Goal: Find specific page/section: Find specific page/section

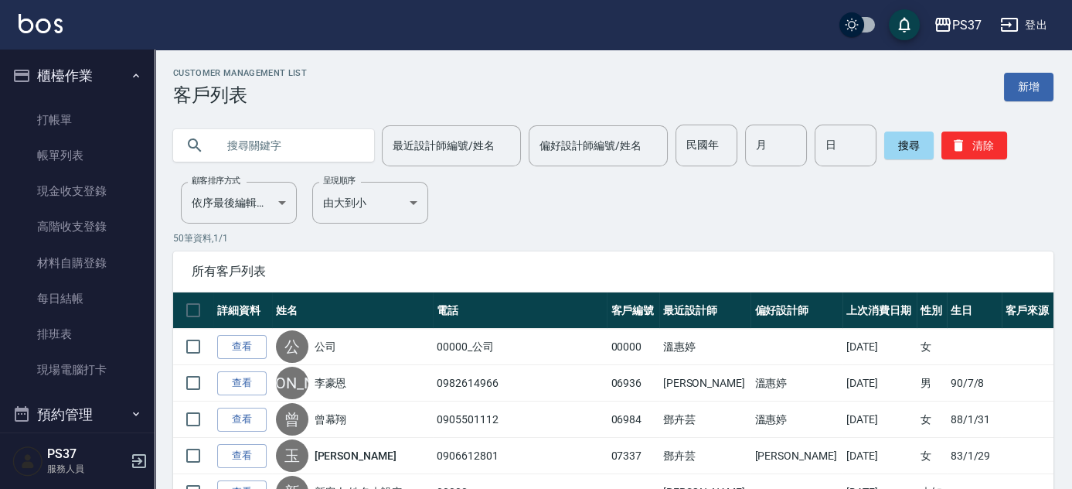
scroll to position [557, 0]
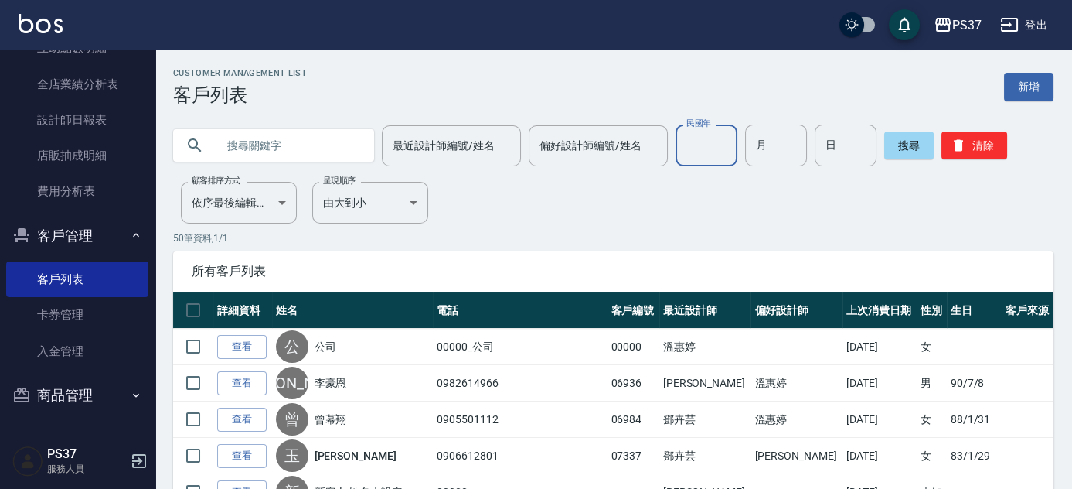
click at [703, 149] on input "民國年" at bounding box center [707, 145] width 62 height 42
type input "55"
type input "3"
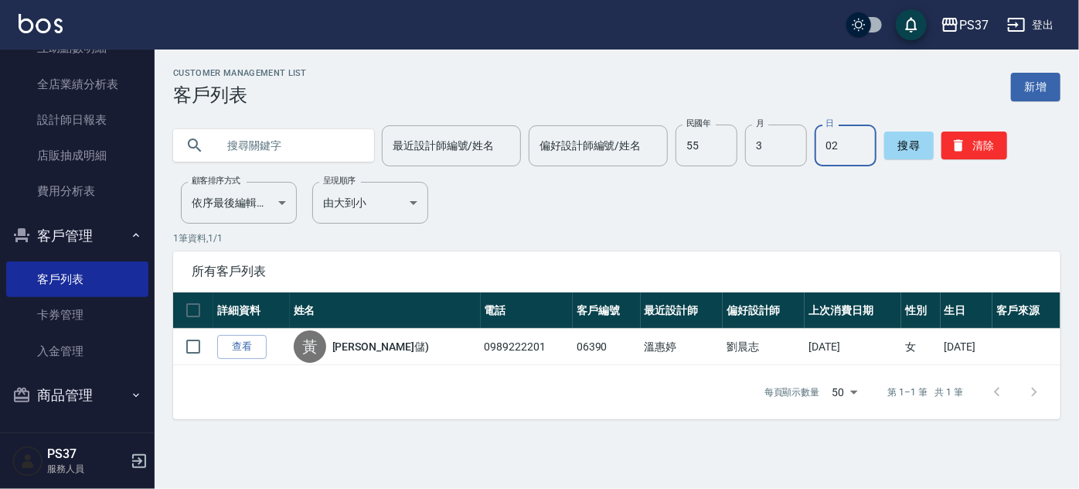
drag, startPoint x: 678, startPoint y: 220, endPoint x: 796, endPoint y: 187, distance: 121.9
click at [678, 220] on div "Customer Management List 客戶列表 新增 最近設計師編號/姓名 最近設計師編號/姓名 偏好設計師編號/姓名 偏好設計師編號/姓名 民國…" at bounding box center [617, 243] width 925 height 351
click at [863, 140] on input "02" at bounding box center [846, 145] width 62 height 42
type input "0"
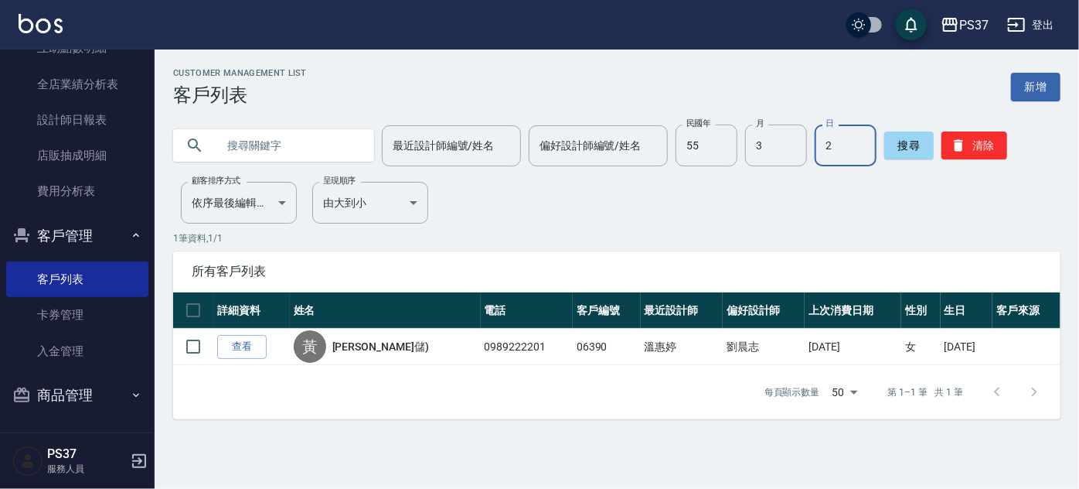
type input "2"
click at [629, 197] on div "Customer Management List 客戶列表 新增 最近設計師編號/姓名 最近設計師編號/姓名 偏好設計師編號/姓名 偏好設計師編號/姓名 民國…" at bounding box center [617, 243] width 925 height 351
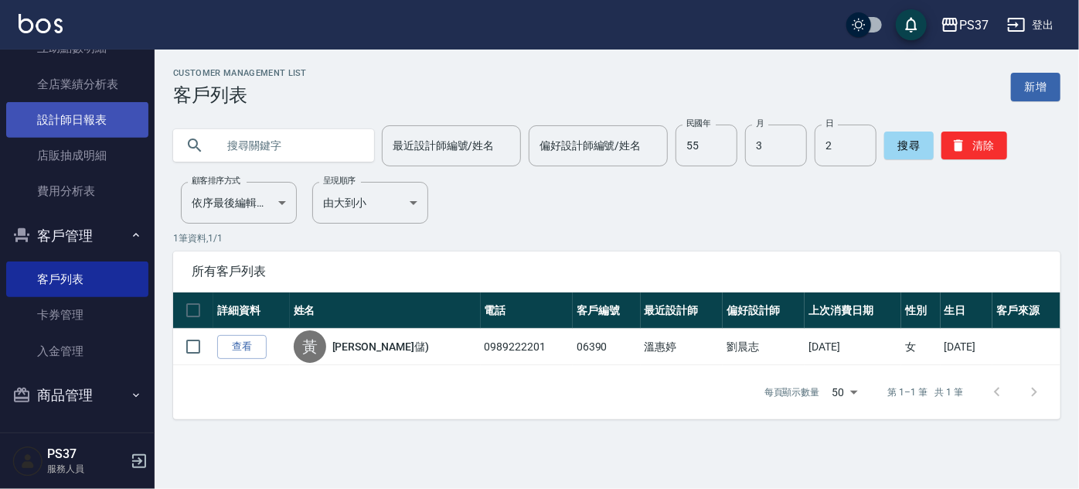
click at [60, 130] on link "設計師日報表" at bounding box center [77, 120] width 142 height 36
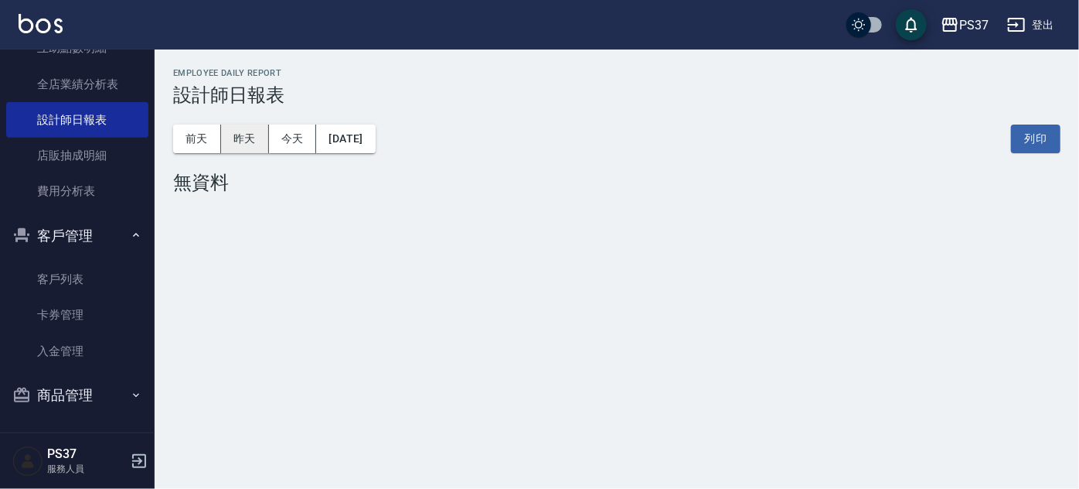
click at [250, 128] on button "昨天" at bounding box center [245, 138] width 48 height 29
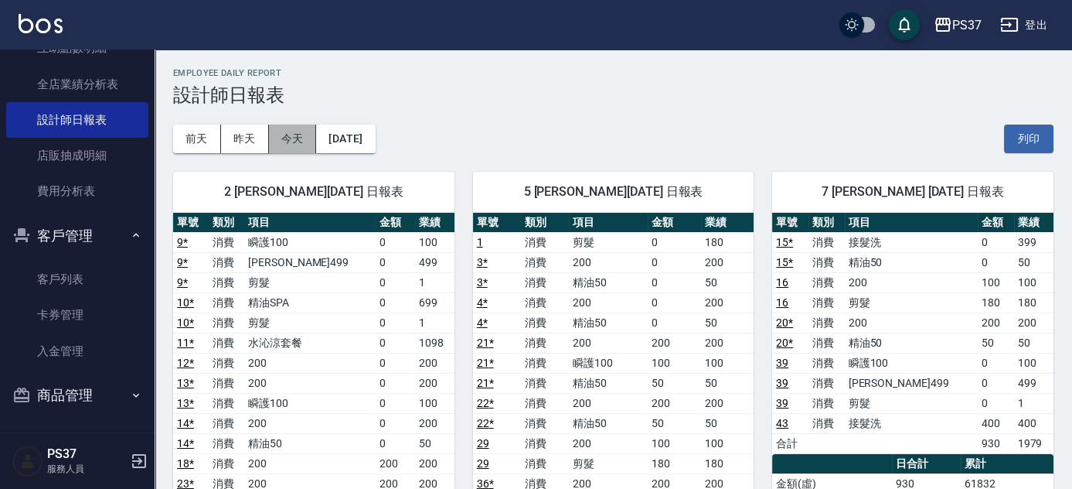
click at [305, 141] on button "今天" at bounding box center [293, 138] width 48 height 29
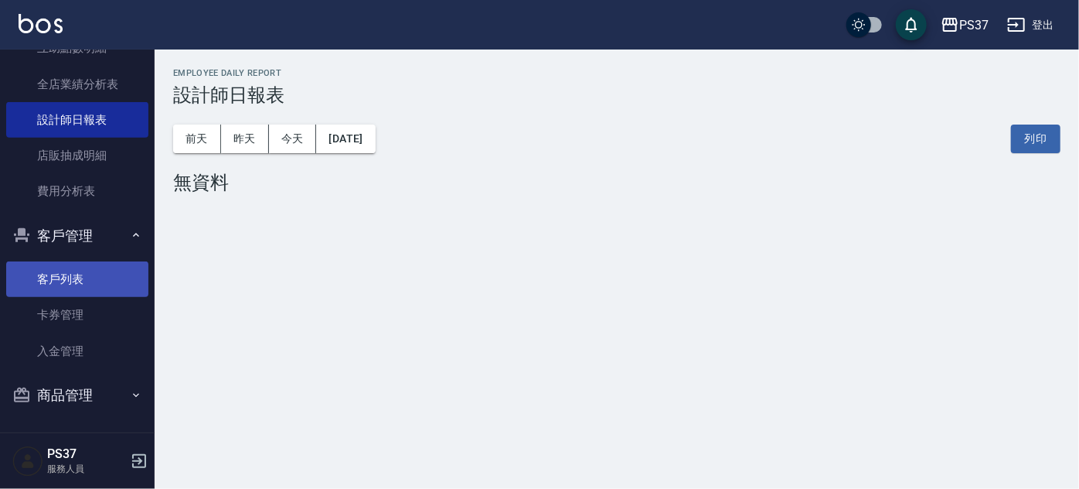
click at [72, 275] on link "客戶列表" at bounding box center [77, 279] width 142 height 36
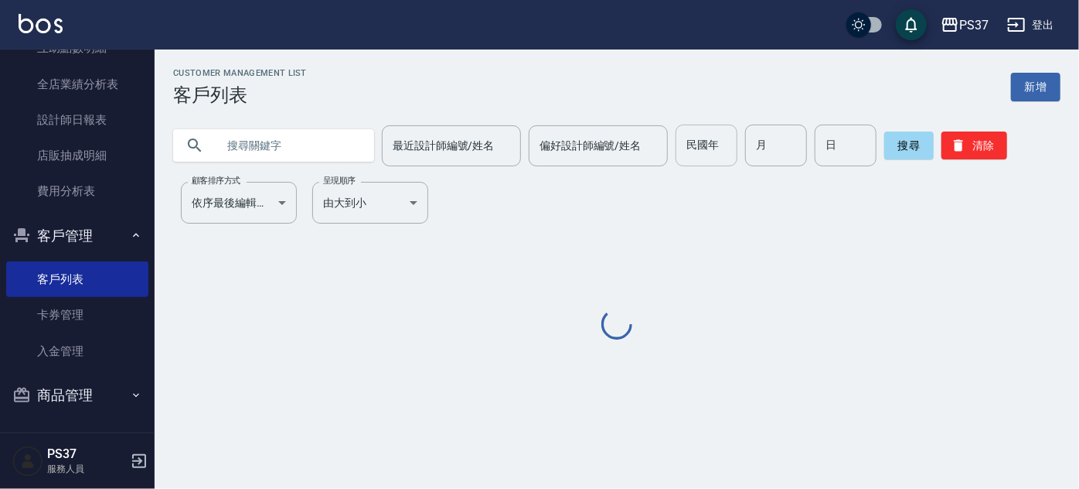
click at [715, 154] on input "民國年" at bounding box center [707, 145] width 62 height 42
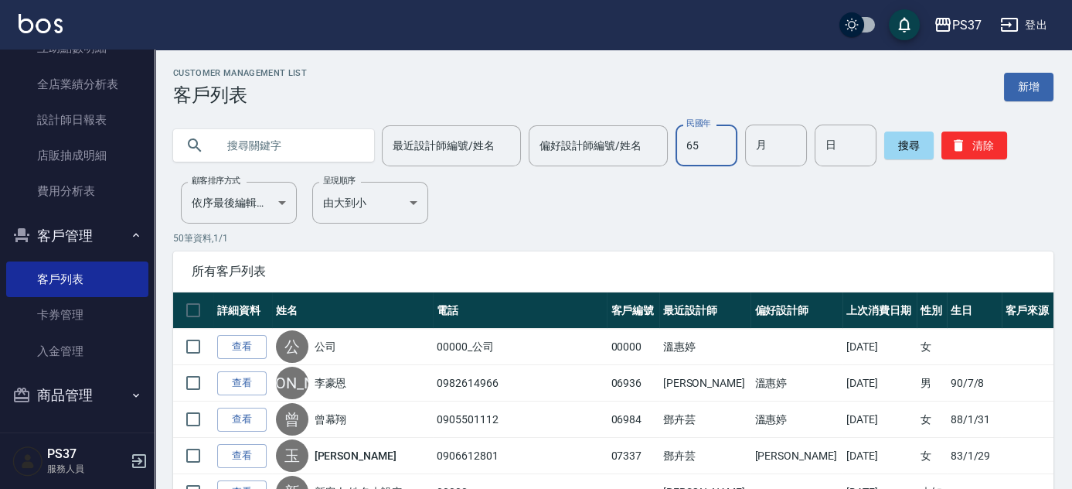
type input "65"
type input "6"
type input "13"
